Goal: Check status

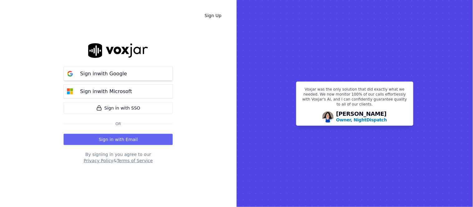
click at [121, 72] on p "Sign in with Google" at bounding box center [103, 73] width 47 height 7
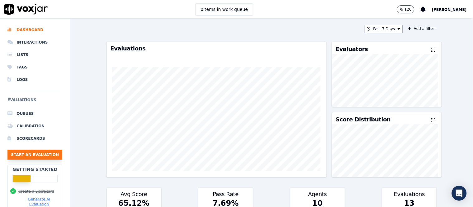
click at [37, 155] on button "Start an Evaluation" at bounding box center [34, 155] width 55 height 10
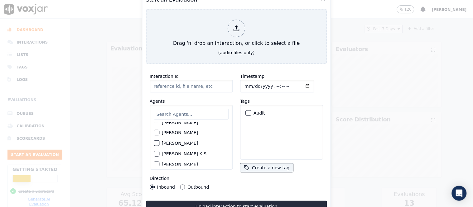
scroll to position [242, 0]
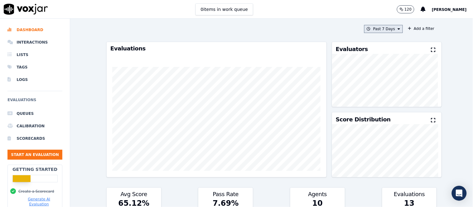
click at [385, 31] on button "Past 7 Days" at bounding box center [383, 29] width 39 height 8
click at [365, 85] on label "This Year" at bounding box center [381, 85] width 33 height 7
click at [388, 106] on button "Add" at bounding box center [394, 101] width 12 height 10
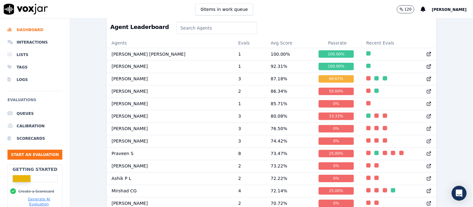
scroll to position [250, 0]
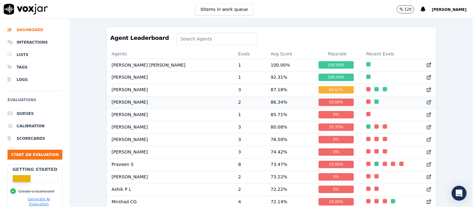
click at [266, 109] on td "86.34 %" at bounding box center [290, 102] width 48 height 12
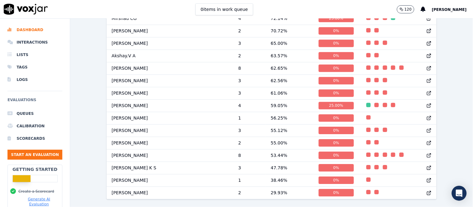
scroll to position [457, 0]
